Goal: Browse casually

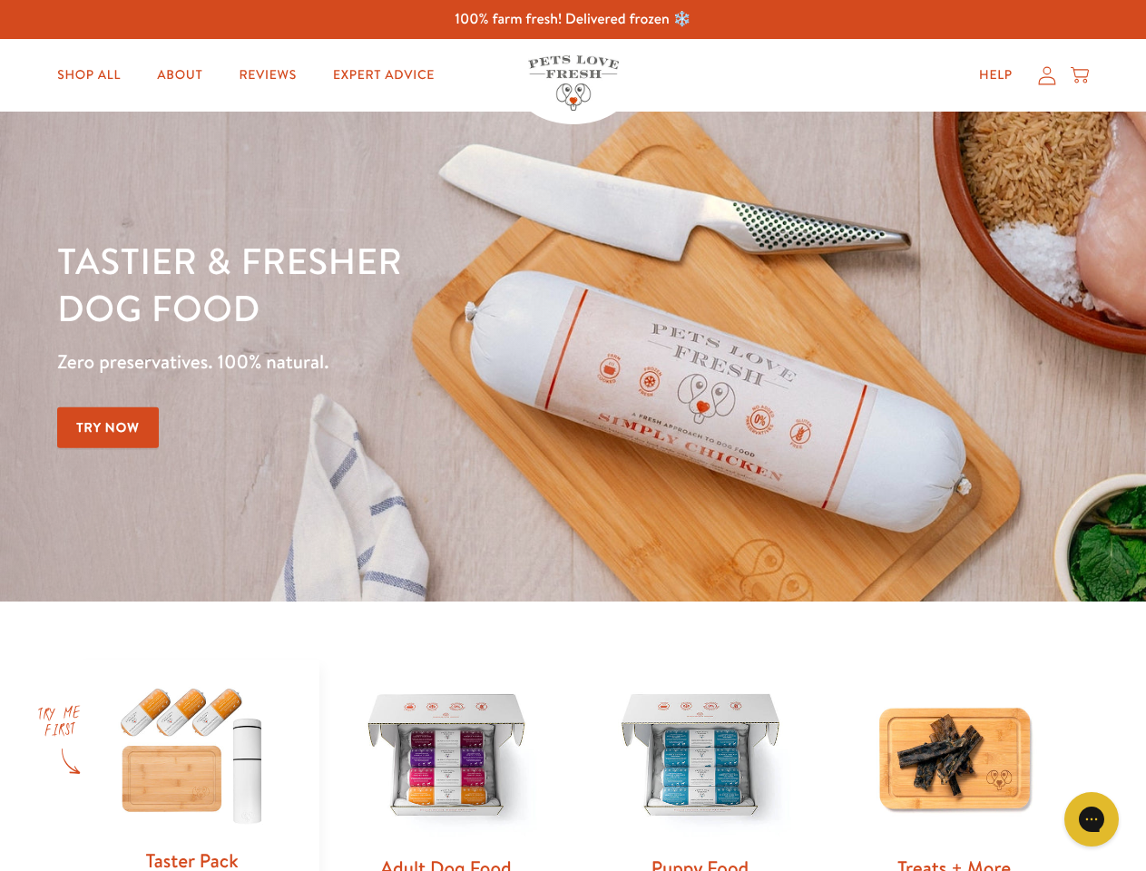
click at [572, 435] on div "Tastier & fresher dog food Zero preservatives. 100% natural. Try Now" at bounding box center [401, 356] width 688 height 239
click at [1091, 819] on icon "Gorgias live chat" at bounding box center [1090, 818] width 17 height 17
